Goal: Task Accomplishment & Management: Complete application form

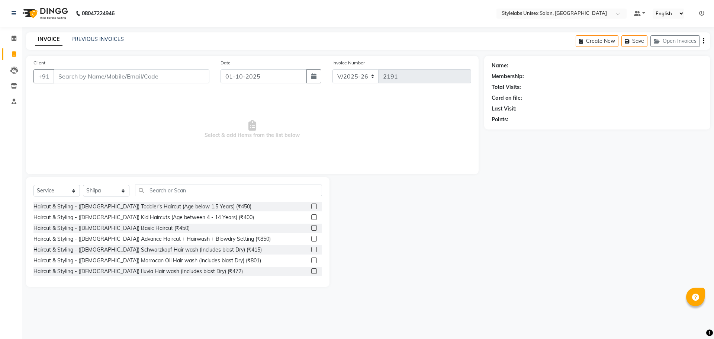
select select "6674"
select select "service"
select select "82673"
click at [194, 185] on input "text" at bounding box center [228, 190] width 187 height 12
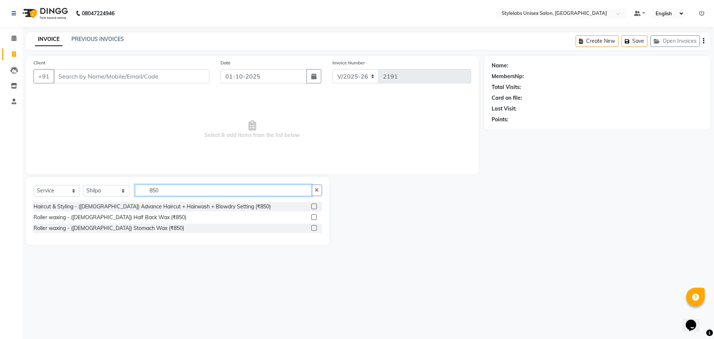
type input "850"
click at [315, 205] on label at bounding box center [314, 206] width 6 height 6
click at [315, 205] on input "checkbox" at bounding box center [313, 206] width 5 height 5
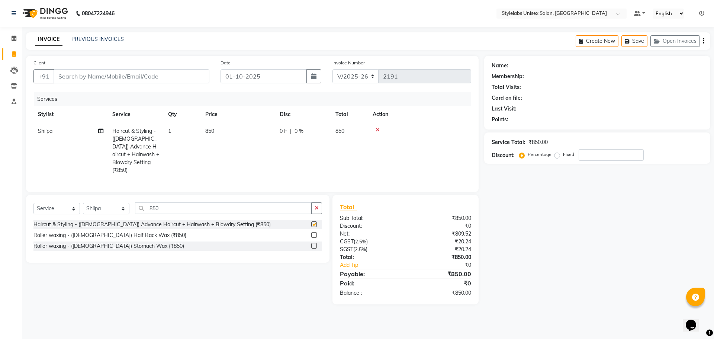
checkbox input "false"
click at [173, 128] on td "1" at bounding box center [182, 151] width 37 height 56
select select "82673"
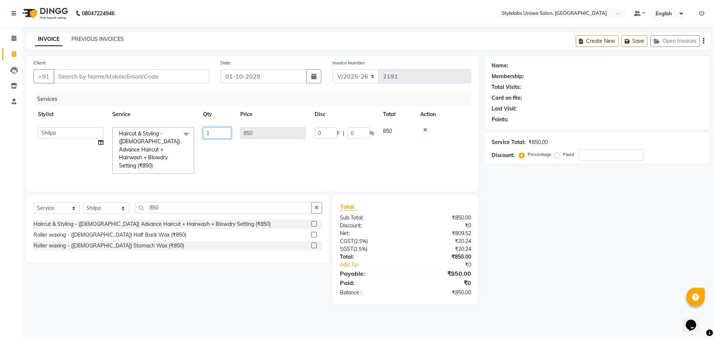
click at [214, 134] on input "1" at bounding box center [217, 133] width 28 height 12
type input "2"
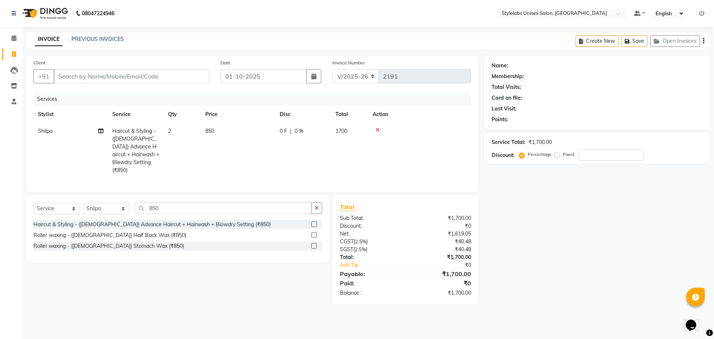
click at [230, 158] on tr "Shilpa Haircut & Styling - ([DEMOGRAPHIC_DATA]) Advance Haircut + Hairwash + Bl…" at bounding box center [252, 151] width 438 height 56
click at [167, 206] on input "850" at bounding box center [223, 208] width 177 height 12
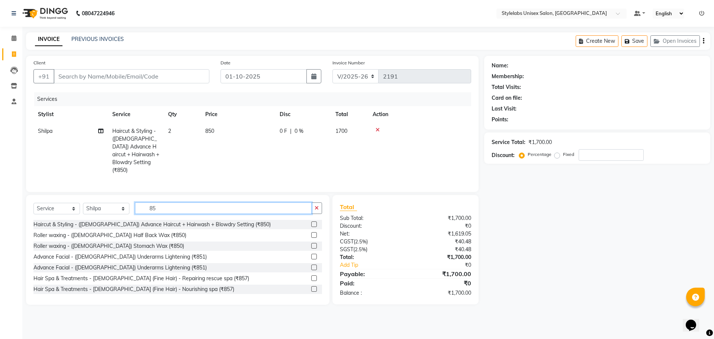
type input "8"
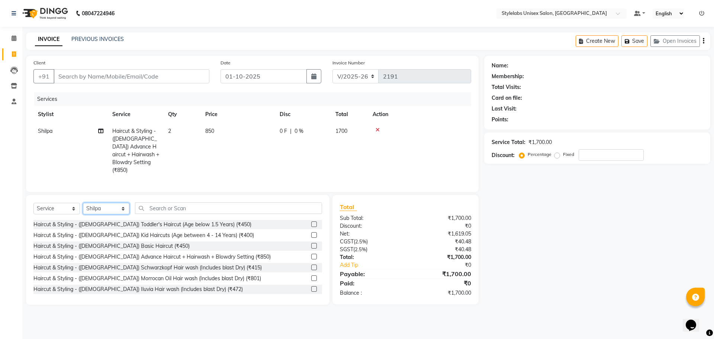
click at [123, 206] on select "Select Stylist Admin (stylelabs123) [PERSON_NAME] Chitra Manager Manager stylel…" at bounding box center [106, 209] width 46 height 12
select select "93052"
click at [83, 203] on select "Select Stylist Admin (stylelabs123) [PERSON_NAME] Chitra Manager Manager stylel…" at bounding box center [106, 209] width 46 height 12
click at [188, 206] on input "text" at bounding box center [228, 208] width 187 height 12
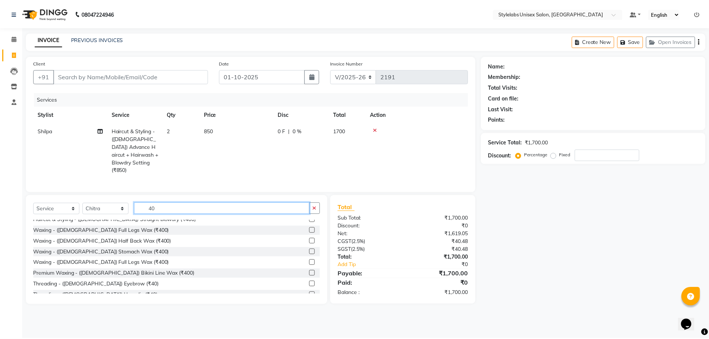
scroll to position [74, 0]
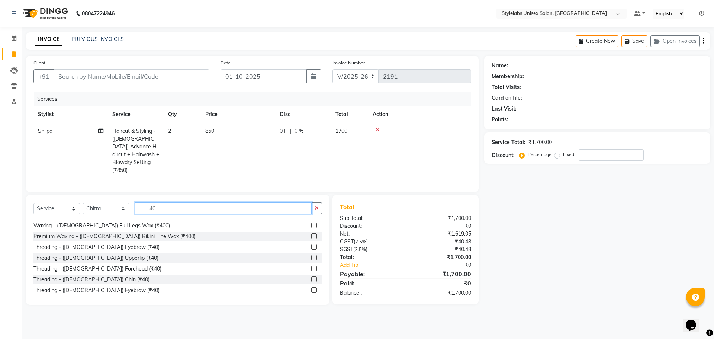
type input "40"
click at [311, 244] on label at bounding box center [314, 247] width 6 height 6
click at [311, 245] on input "checkbox" at bounding box center [313, 247] width 5 height 5
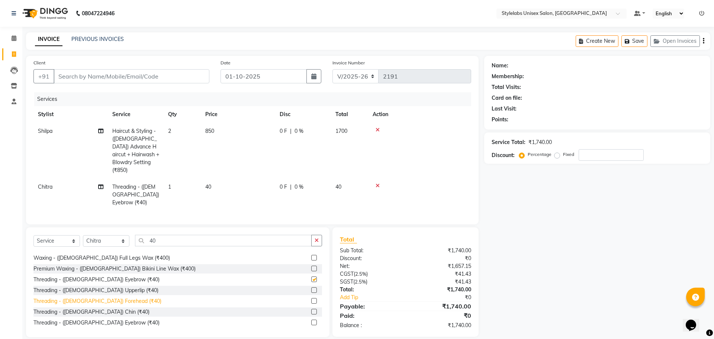
checkbox input "false"
click at [311, 287] on label at bounding box center [314, 290] width 6 height 6
click at [311, 288] on input "checkbox" at bounding box center [313, 290] width 5 height 5
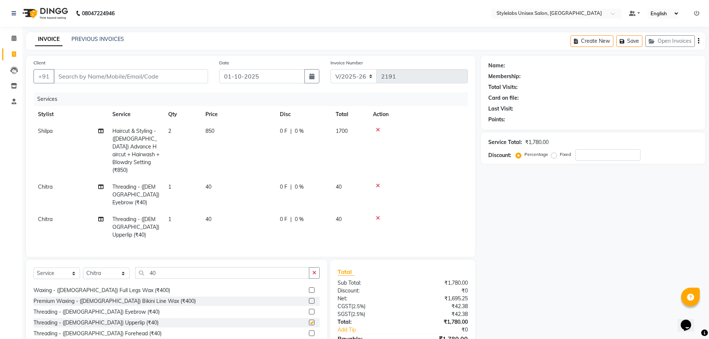
checkbox input "false"
drag, startPoint x: 165, startPoint y: 78, endPoint x: 170, endPoint y: 83, distance: 7.1
click at [165, 79] on input "Client" at bounding box center [131, 76] width 154 height 14
type input "9"
type input "0"
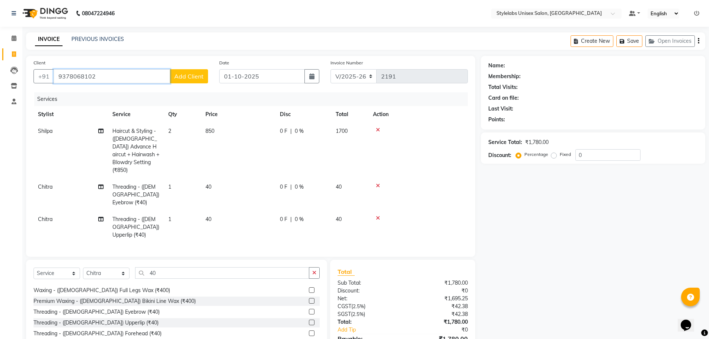
type input "9378068102"
click at [179, 77] on span "Add Client" at bounding box center [188, 76] width 29 height 7
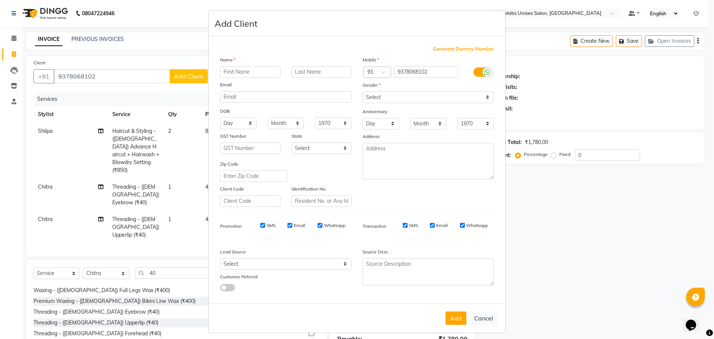
click at [254, 72] on input "text" at bounding box center [250, 72] width 60 height 12
type input "among"
click at [484, 99] on select "Select [DEMOGRAPHIC_DATA] [DEMOGRAPHIC_DATA] Other Prefer Not To Say" at bounding box center [428, 98] width 131 height 12
select select "[DEMOGRAPHIC_DATA]"
click at [363, 92] on select "Select [DEMOGRAPHIC_DATA] [DEMOGRAPHIC_DATA] Other Prefer Not To Say" at bounding box center [428, 98] width 131 height 12
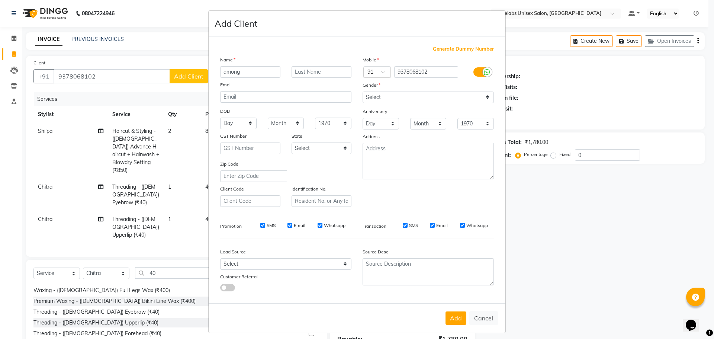
click at [459, 319] on button "Add" at bounding box center [456, 317] width 21 height 13
type input "93******02"
select select
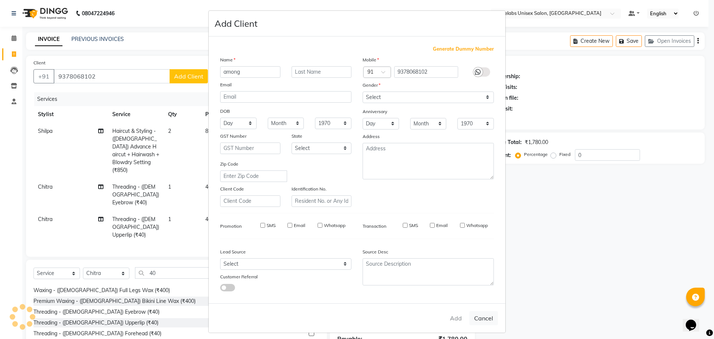
select select
checkbox input "false"
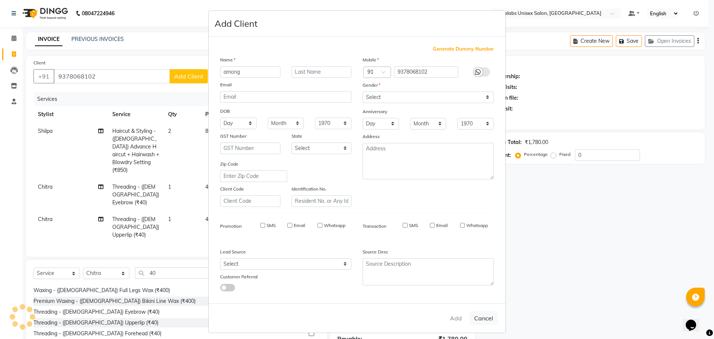
checkbox input "false"
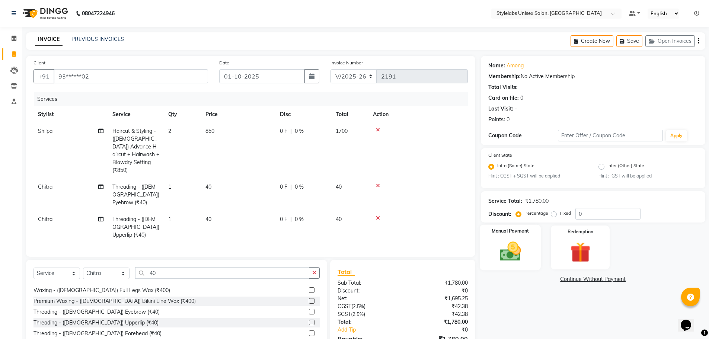
drag, startPoint x: 513, startPoint y: 245, endPoint x: 511, endPoint y: 250, distance: 4.7
click at [513, 246] on img at bounding box center [510, 252] width 34 height 24
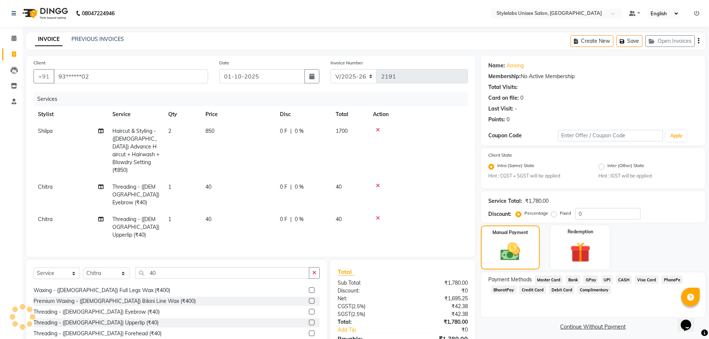
click at [604, 279] on span "UPI" at bounding box center [607, 279] width 12 height 9
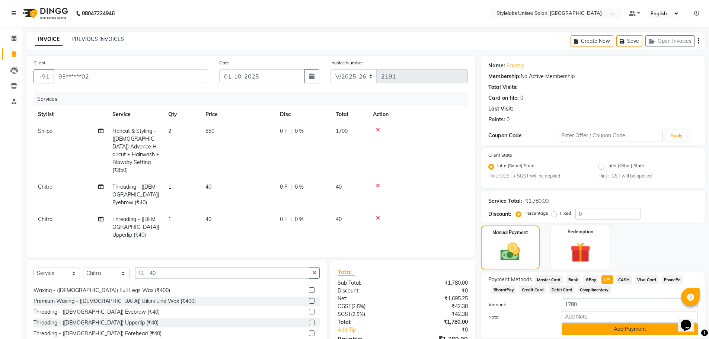
click at [591, 327] on button "Add Payment" at bounding box center [629, 329] width 136 height 12
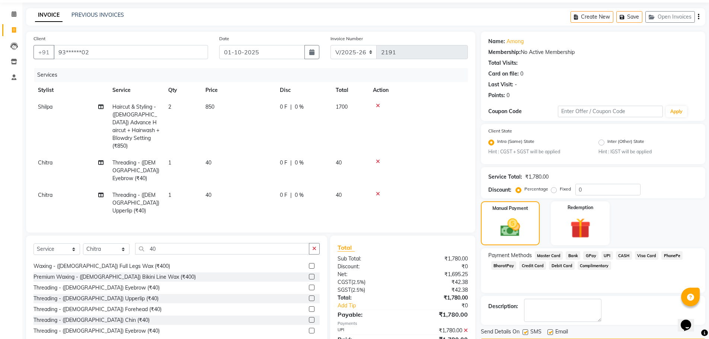
scroll to position [46, 0]
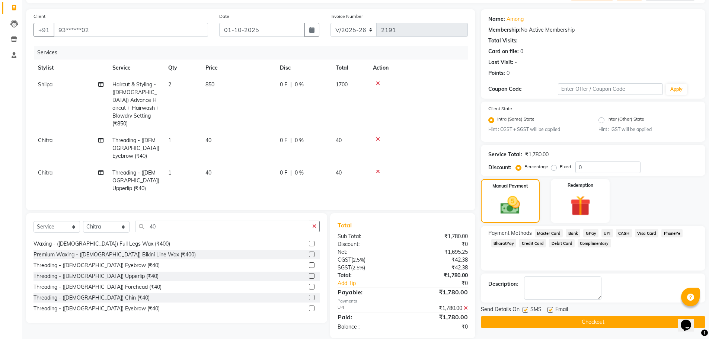
click at [554, 319] on button "Checkout" at bounding box center [593, 322] width 224 height 12
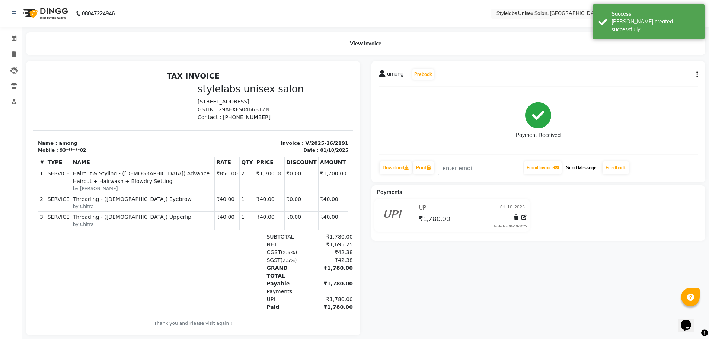
click at [582, 169] on button "Send Message" at bounding box center [581, 167] width 36 height 13
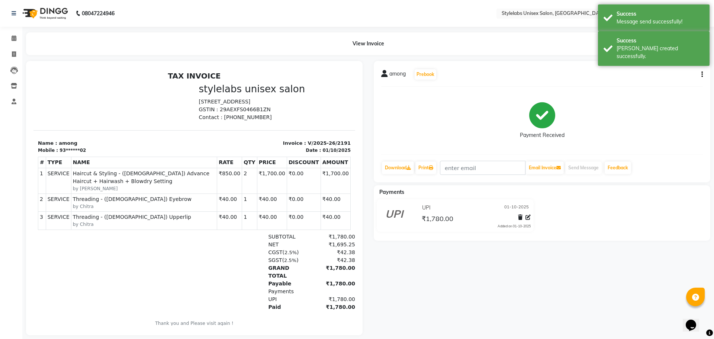
select select "6674"
select select "service"
